Goal: Task Accomplishment & Management: Manage account settings

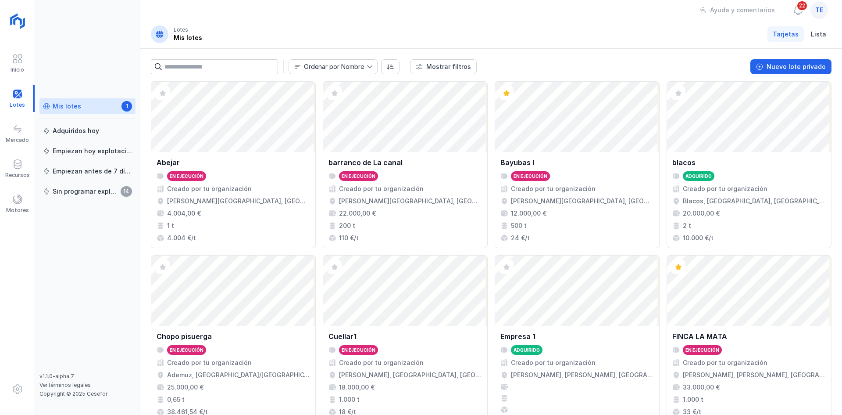
scroll to position [258, 0]
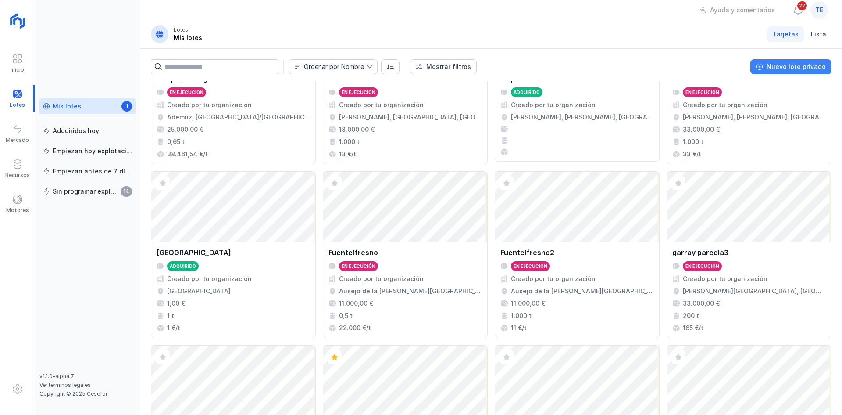
click at [822, 65] on div "Nuevo lote privado" at bounding box center [796, 66] width 59 height 9
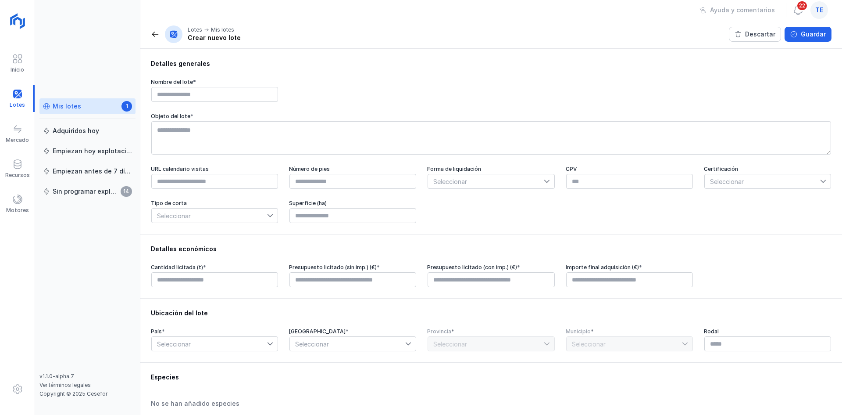
click at [47, 107] on span at bounding box center [46, 106] width 7 height 7
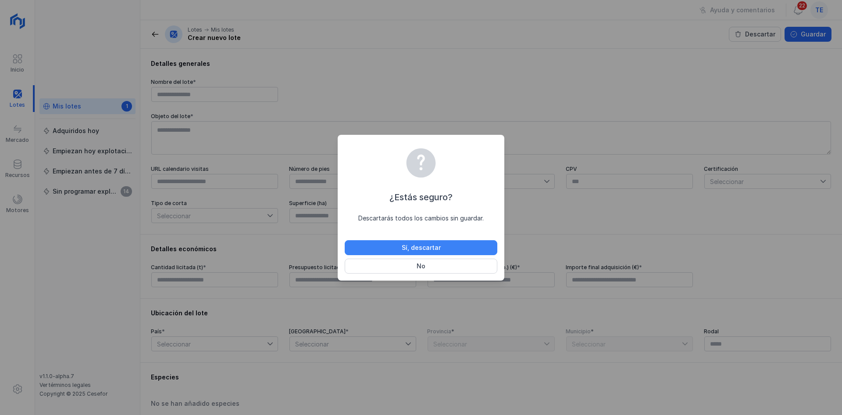
click at [479, 244] on button "Sí, descartar" at bounding box center [421, 247] width 153 height 15
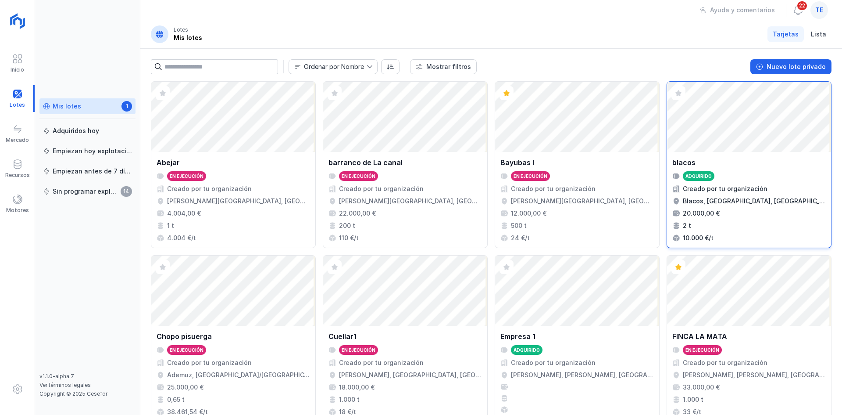
click at [756, 133] on div "Abrir lote" at bounding box center [749, 117] width 164 height 70
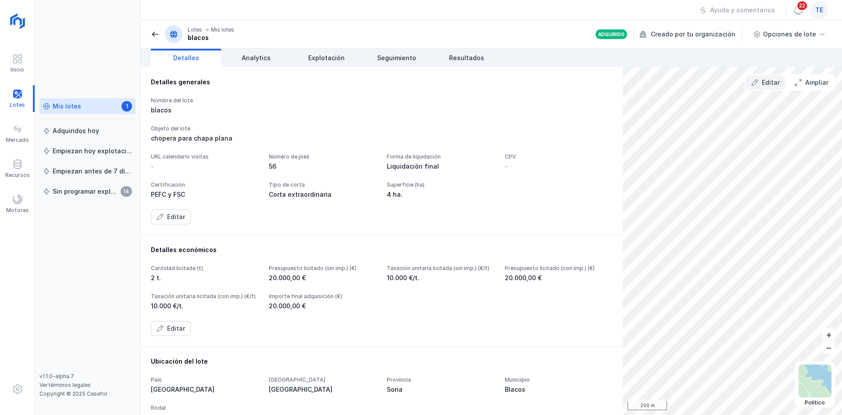
click at [755, 85] on span "Editar" at bounding box center [754, 82] width 7 height 7
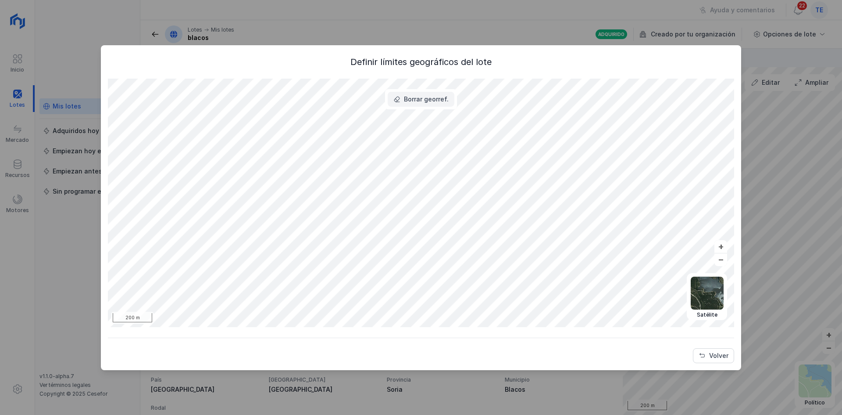
click at [422, 95] on div "Borrar georref." at bounding box center [426, 99] width 45 height 9
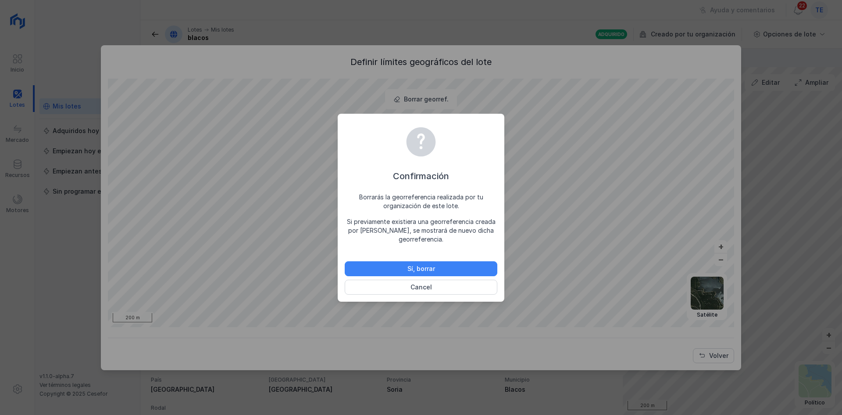
click at [429, 265] on div "Sí, borrar" at bounding box center [422, 268] width 28 height 9
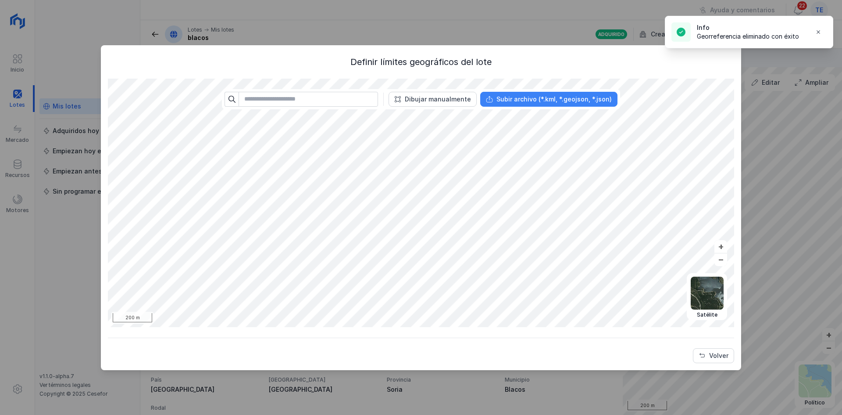
click at [577, 98] on div "Subir archivo (*.kml, *.geojson, *.json)" at bounding box center [554, 99] width 115 height 9
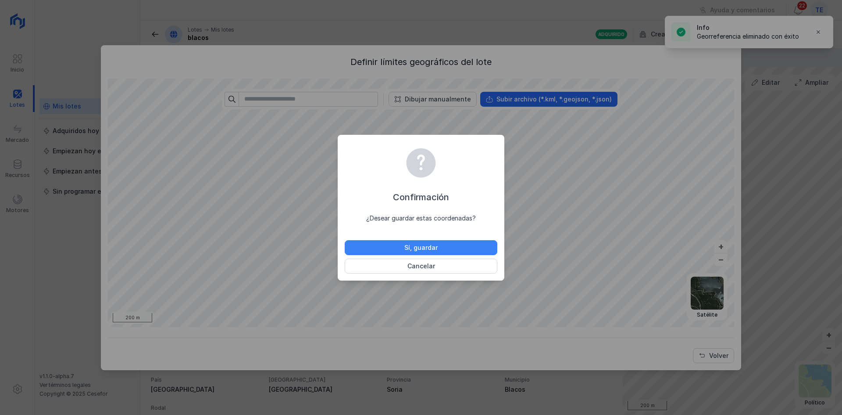
click at [450, 249] on button "Sí, guardar" at bounding box center [421, 247] width 153 height 15
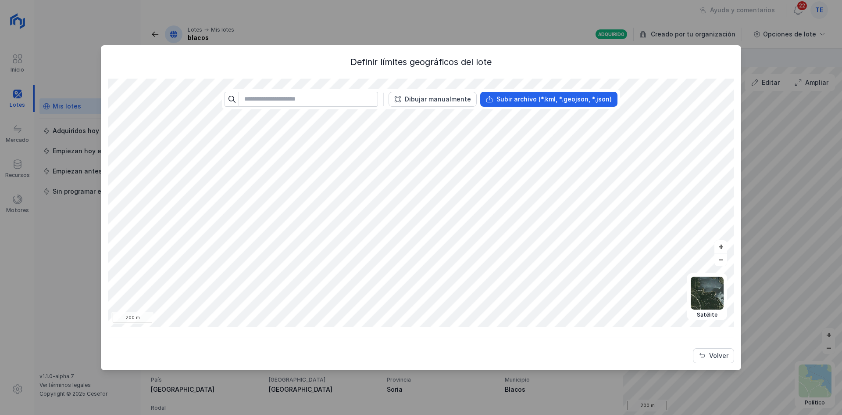
click at [708, 355] on button "Volver" at bounding box center [713, 355] width 41 height 15
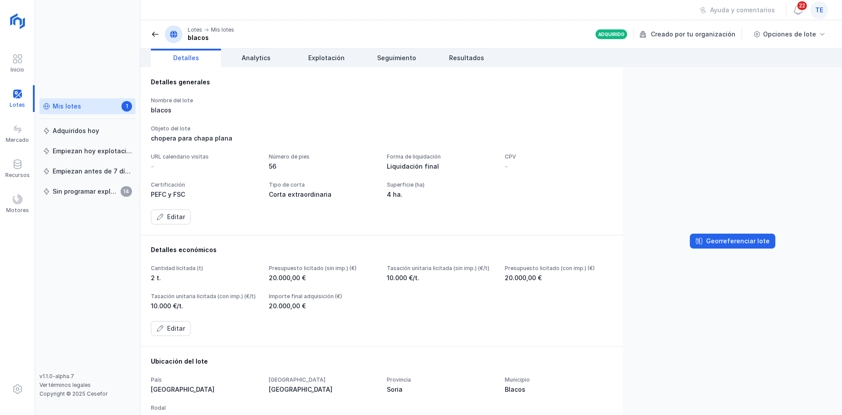
click at [814, 13] on div "te" at bounding box center [820, 10] width 18 height 18
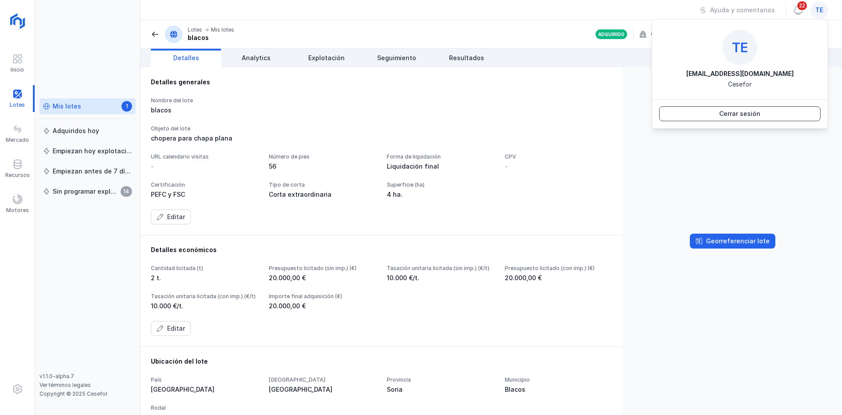
click at [754, 115] on div "Cerrar sesión" at bounding box center [739, 113] width 41 height 9
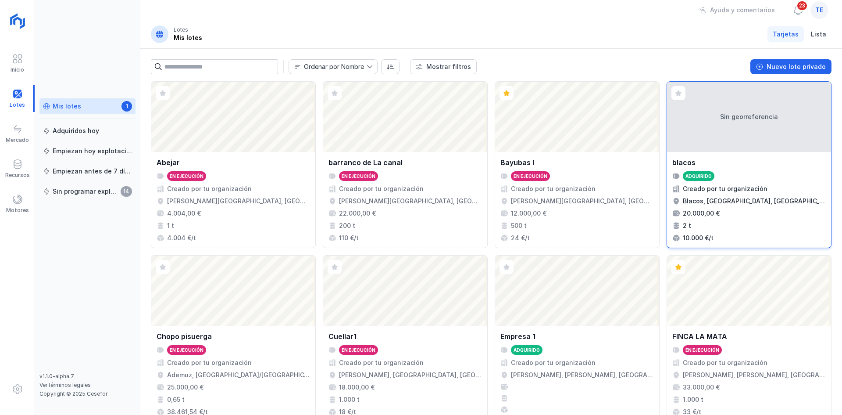
click at [748, 140] on div "Sin georreferencia" at bounding box center [749, 117] width 164 height 70
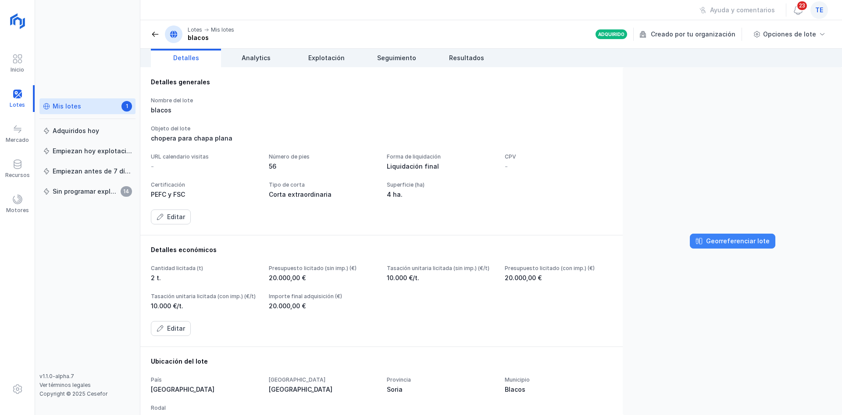
click at [746, 241] on div "Georreferenciar lote" at bounding box center [738, 240] width 64 height 9
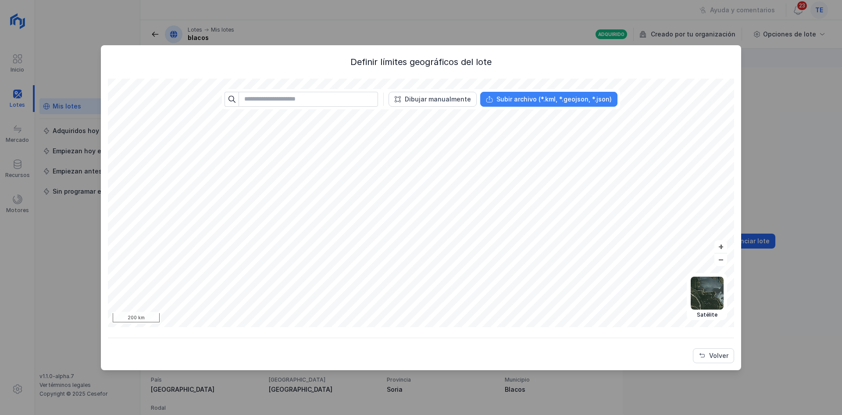
click at [542, 102] on div "Subir archivo (*.kml, *.geojson, *.json)" at bounding box center [554, 99] width 115 height 9
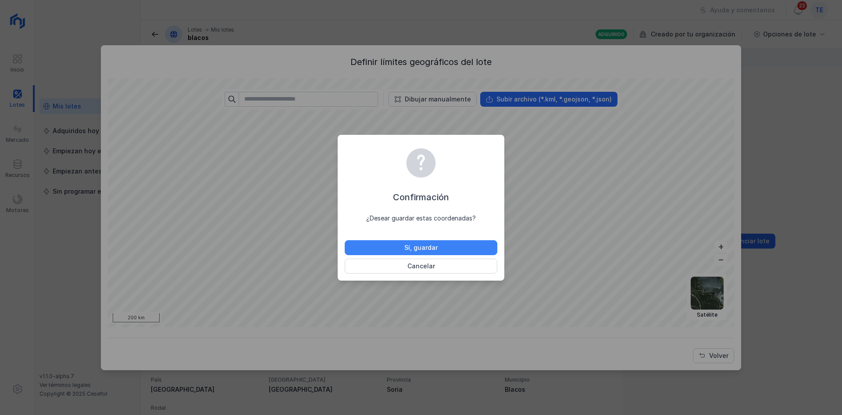
click at [442, 246] on button "Sí, guardar" at bounding box center [421, 247] width 153 height 15
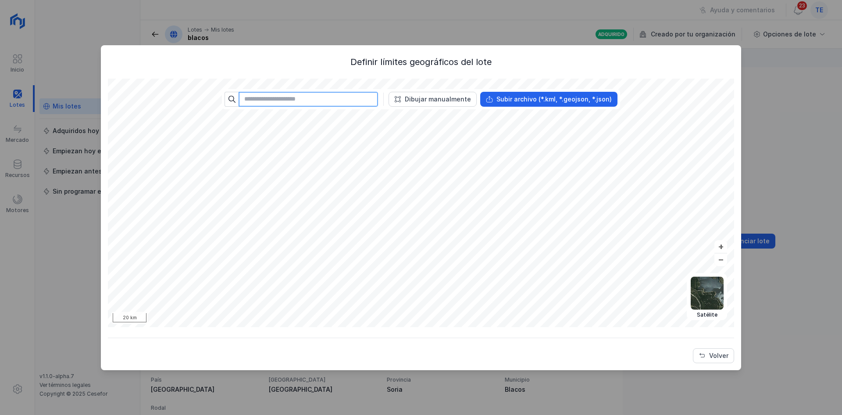
click at [315, 97] on input "text" at bounding box center [309, 99] width 140 height 15
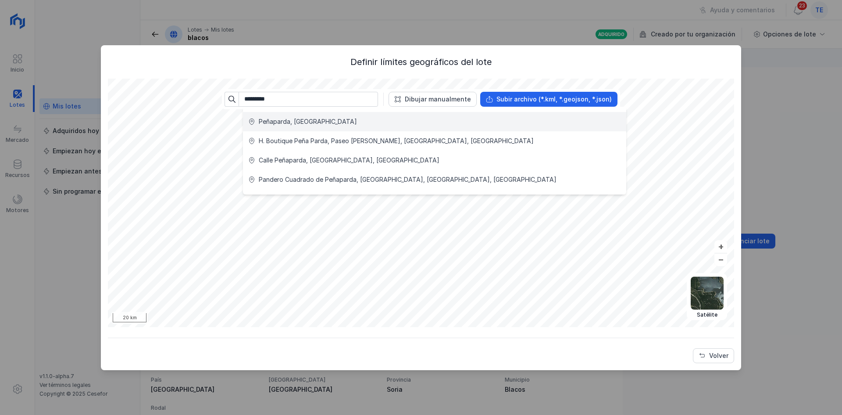
click at [311, 124] on div "Peñaparda, [GEOGRAPHIC_DATA]" at bounding box center [308, 121] width 98 height 9
type input "**********"
